Goal: Task Accomplishment & Management: Manage account settings

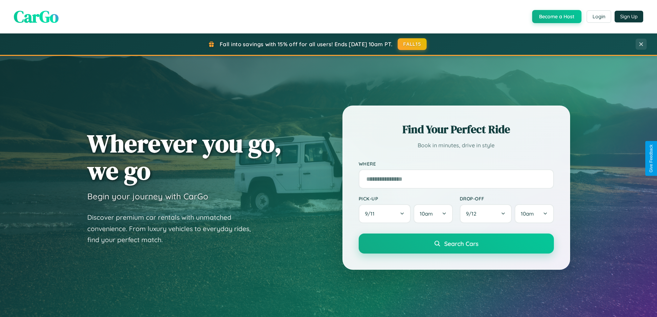
scroll to position [297, 0]
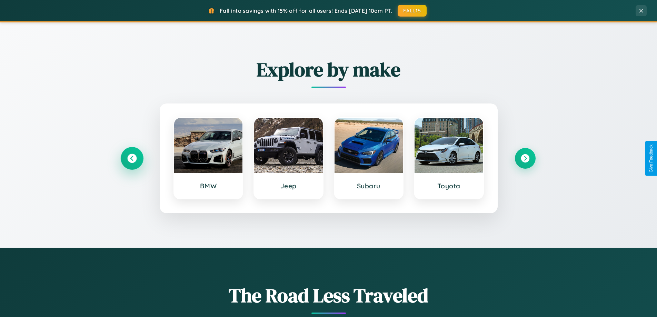
click at [132, 158] on icon at bounding box center [131, 158] width 9 height 9
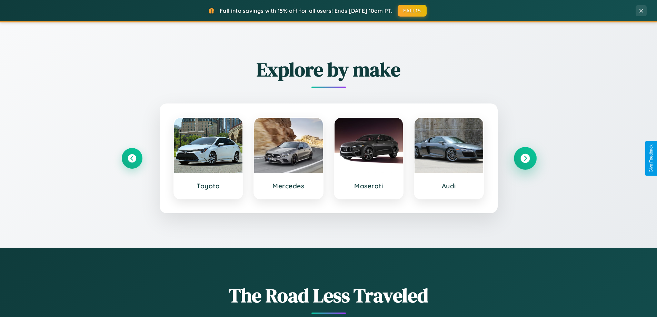
click at [525, 158] on icon at bounding box center [524, 158] width 9 height 9
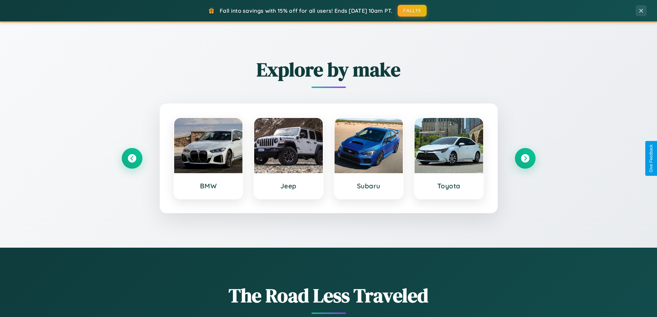
scroll to position [0, 0]
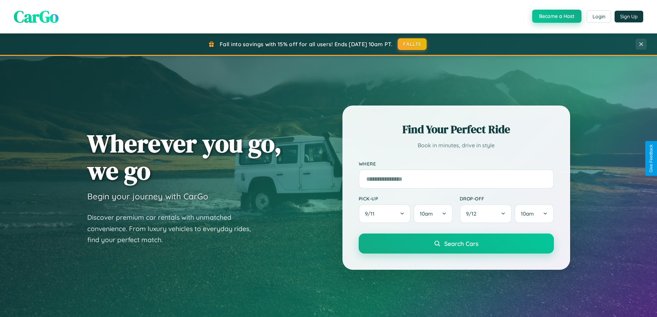
click at [556, 17] on button "Become a Host" at bounding box center [556, 16] width 49 height 13
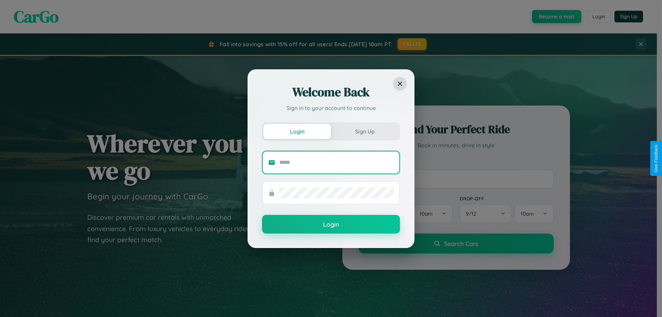
click at [336, 162] on input "text" at bounding box center [336, 162] width 114 height 11
type input "**********"
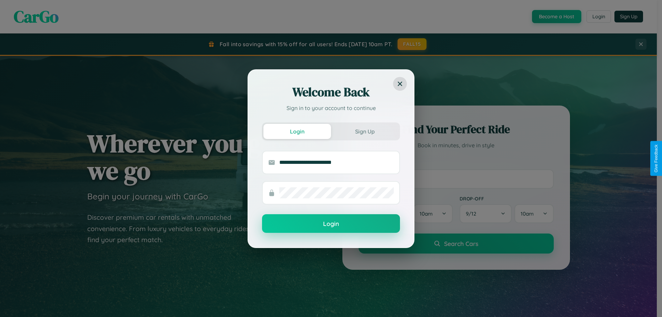
click at [331, 224] on button "Login" at bounding box center [331, 223] width 138 height 19
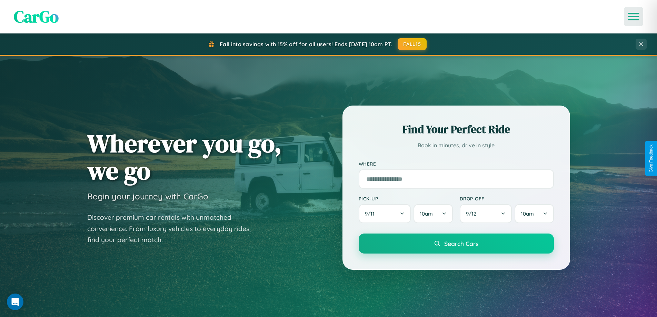
click at [633, 17] on icon "Open menu" at bounding box center [634, 16] width 10 height 6
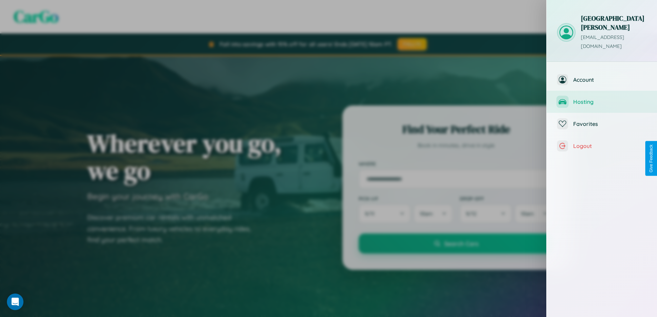
click at [602, 98] on span "Hosting" at bounding box center [609, 101] width 73 height 7
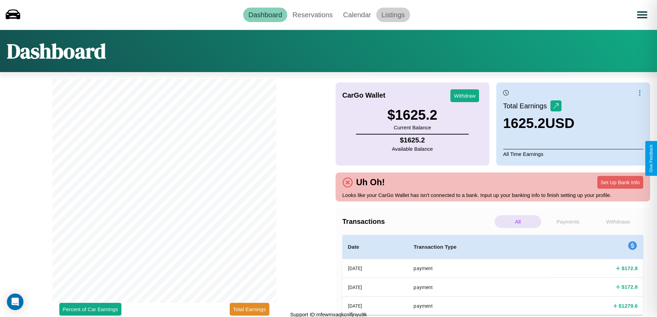
click at [393, 14] on link "Listings" at bounding box center [393, 15] width 34 height 14
